Goal: Information Seeking & Learning: Find specific fact

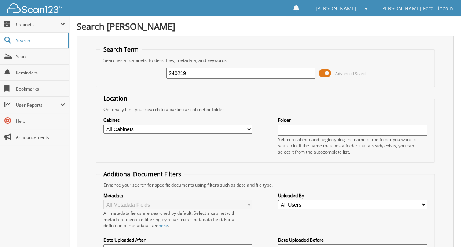
click at [327, 73] on span at bounding box center [325, 73] width 12 height 11
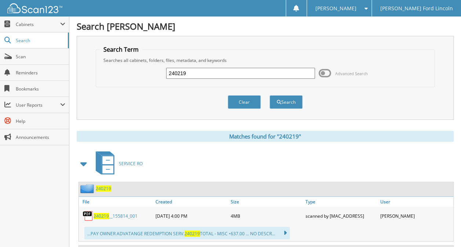
click at [221, 73] on input "240219" at bounding box center [240, 73] width 149 height 11
type input "2"
type input "284605"
click at [296, 100] on button "Search" at bounding box center [286, 102] width 33 height 14
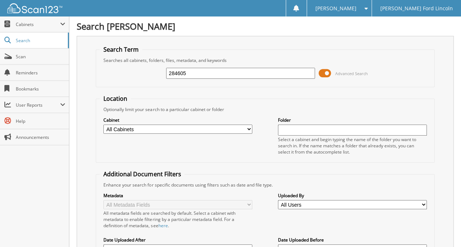
click at [327, 70] on span at bounding box center [325, 73] width 12 height 11
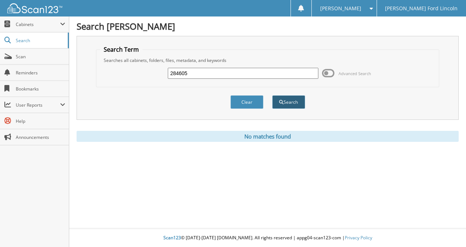
click at [288, 103] on button "Search" at bounding box center [288, 102] width 33 height 14
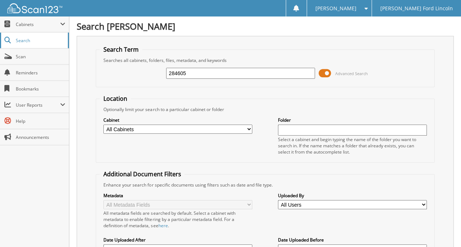
click at [26, 41] on span "Search" at bounding box center [40, 40] width 48 height 6
drag, startPoint x: 317, startPoint y: 72, endPoint x: 322, endPoint y: 73, distance: 5.6
click at [319, 73] on div "Advanced Search" at bounding box center [265, 73] width 330 height 20
click at [325, 73] on span at bounding box center [325, 73] width 12 height 11
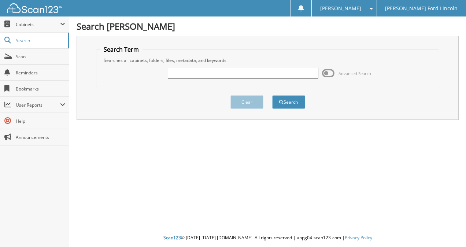
click at [274, 73] on input "text" at bounding box center [243, 73] width 151 height 11
type input "284605"
click at [287, 96] on button "Search" at bounding box center [288, 102] width 33 height 14
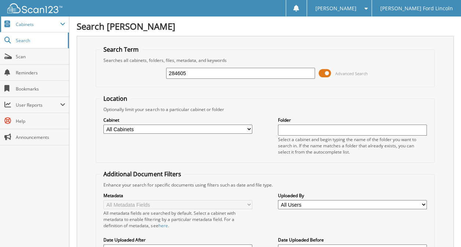
drag, startPoint x: 32, startPoint y: 23, endPoint x: 30, endPoint y: 29, distance: 5.5
click at [32, 24] on span "Cabinets" at bounding box center [38, 24] width 44 height 6
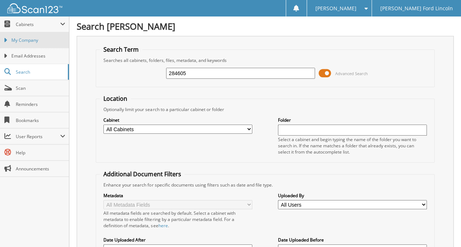
click at [30, 43] on span "My Company" at bounding box center [38, 40] width 54 height 7
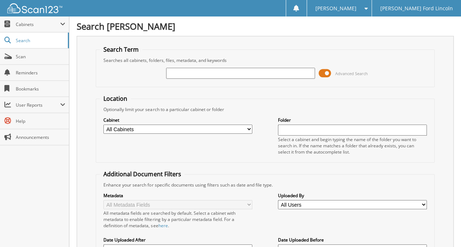
click at [184, 73] on input "text" at bounding box center [240, 73] width 149 height 11
type input "284605"
